Goal: Navigation & Orientation: Find specific page/section

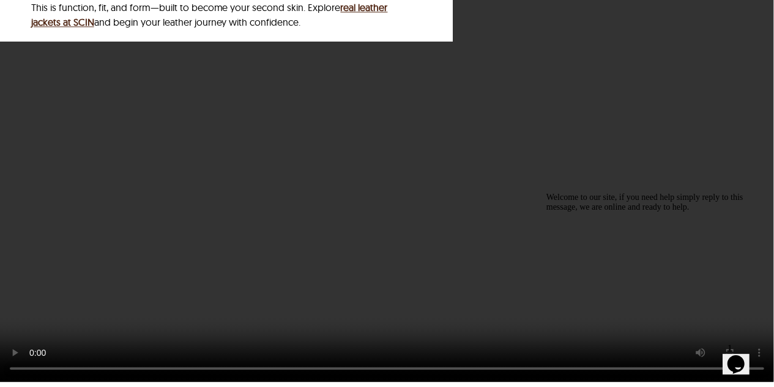
scroll to position [3768, 0]
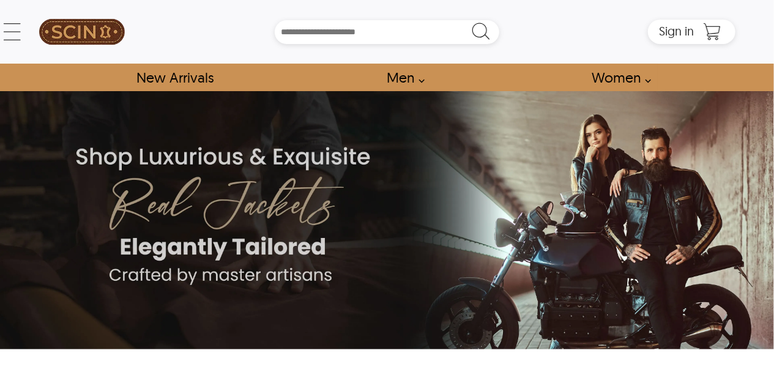
click at [149, 245] on img at bounding box center [387, 220] width 774 height 258
click at [195, 79] on link "New Arrivals" at bounding box center [174, 78] width 105 height 28
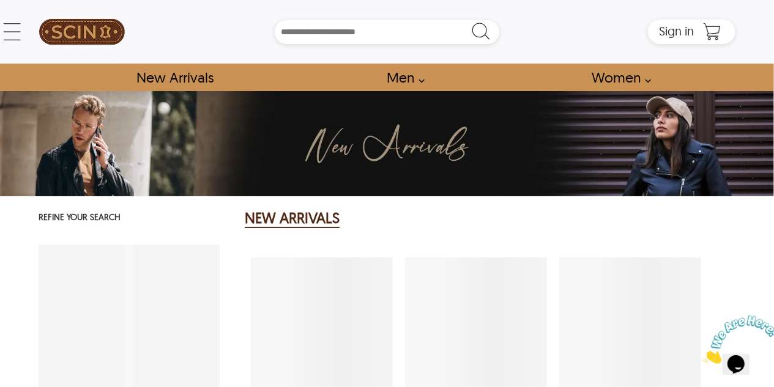
select select "********"
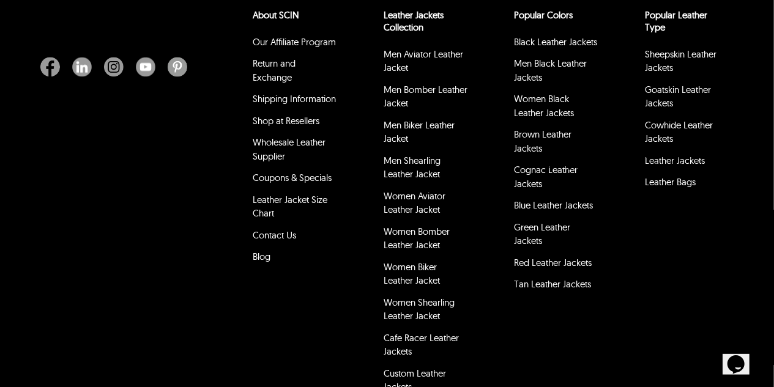
scroll to position [3460, 0]
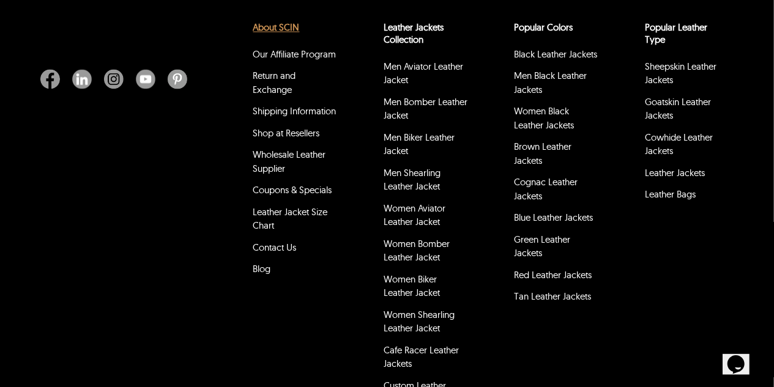
click at [270, 22] on link "About SCIN" at bounding box center [276, 28] width 46 height 12
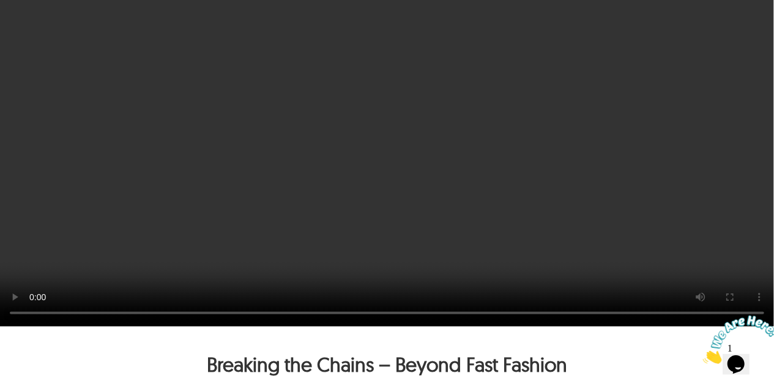
scroll to position [889, 0]
